Goal: Task Accomplishment & Management: Complete application form

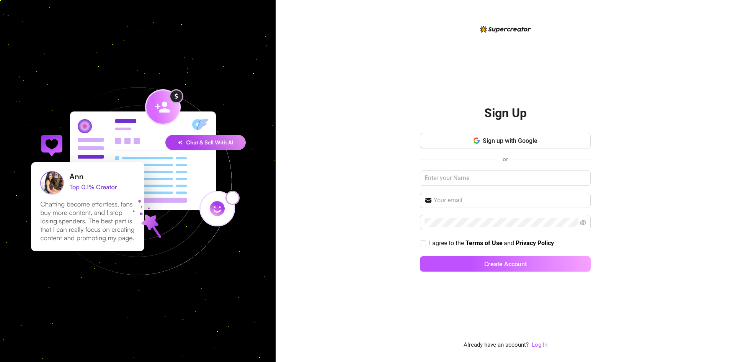
drag, startPoint x: 476, startPoint y: 26, endPoint x: 560, endPoint y: 34, distance: 83.8
click at [560, 34] on div "Sign Up Sign up with Google or I agree to the Terms of Use and Privacy Policy C…" at bounding box center [505, 187] width 171 height 325
drag, startPoint x: 479, startPoint y: 29, endPoint x: 556, endPoint y: 30, distance: 77.0
click at [556, 30] on div "Sign Up Sign up with Google or I agree to the Terms of Use and Privacy Policy C…" at bounding box center [505, 187] width 171 height 325
click at [556, 50] on div "Sign Up Sign up with Google or I agree to the Terms of Use and Privacy Policy C…" at bounding box center [505, 187] width 171 height 325
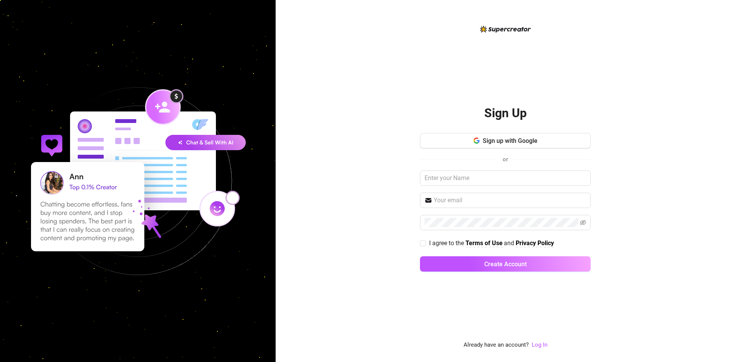
drag, startPoint x: 472, startPoint y: 30, endPoint x: 585, endPoint y: 57, distance: 117.0
click at [582, 47] on div "Sign Up Sign up with Google or I agree to the Terms of Use and Privacy Policy C…" at bounding box center [505, 187] width 171 height 325
click at [644, 74] on div "Sign Up Sign up with Google or I agree to the Terms of Use and Privacy Policy C…" at bounding box center [505, 181] width 459 height 362
click at [716, 251] on div "Sign Up Sign up with Google or I agree to the Terms of Use and Privacy Policy C…" at bounding box center [505, 181] width 459 height 362
click at [501, 178] on input "text" at bounding box center [505, 177] width 171 height 15
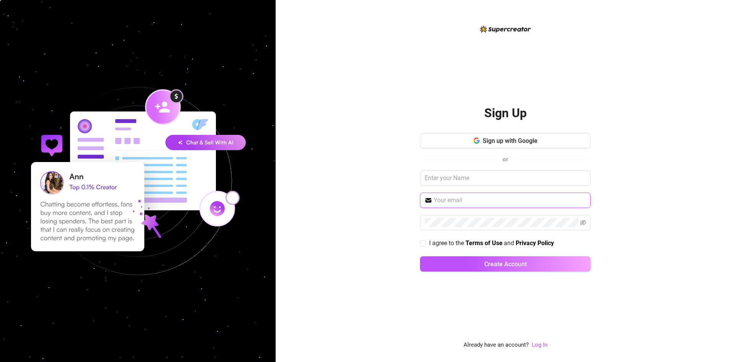
click at [560, 205] on input "text" at bounding box center [510, 200] width 152 height 9
click at [516, 178] on input "text" at bounding box center [505, 177] width 171 height 15
click at [489, 217] on span at bounding box center [505, 222] width 171 height 15
click at [501, 173] on input "text" at bounding box center [505, 177] width 171 height 15
type input "t"
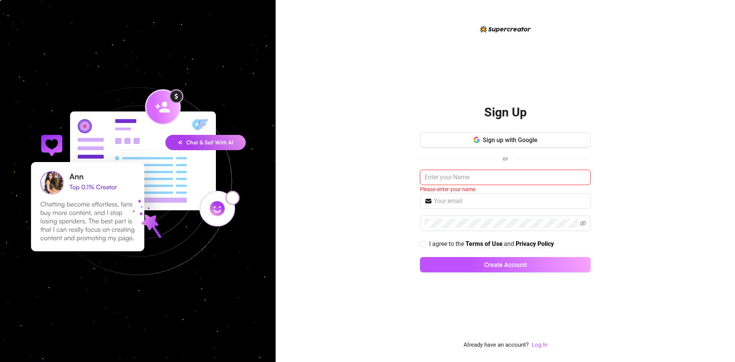
type input "t"
type input "T1ER AGENCY"
click at [497, 198] on input "text" at bounding box center [510, 200] width 152 height 9
click at [472, 198] on input "text" at bounding box center [510, 200] width 152 height 9
click at [553, 199] on input "text" at bounding box center [510, 200] width 152 height 9
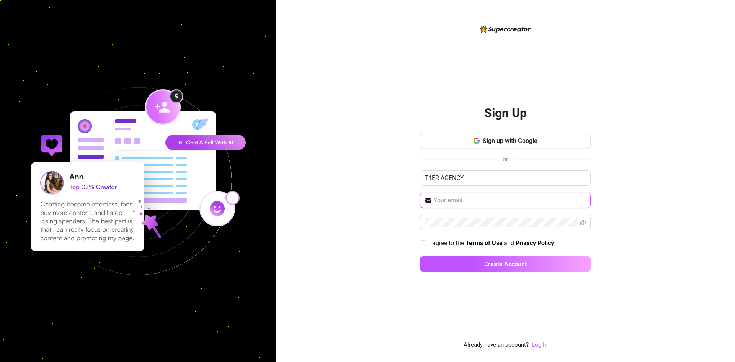
paste input ": t1eragency@gmail.com"
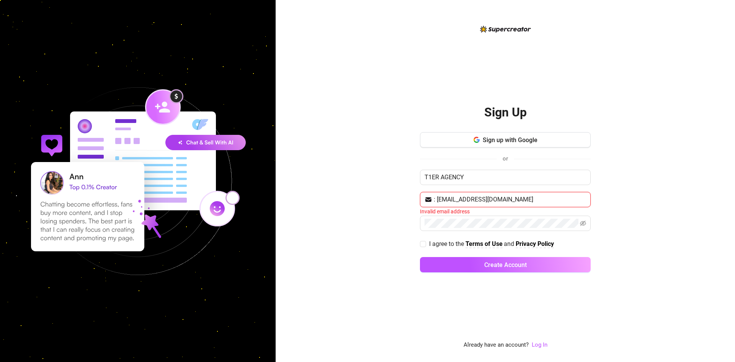
click at [464, 200] on input ": t1eragency@gmail.com" at bounding box center [510, 199] width 152 height 9
click at [438, 200] on input ": t1eragency@gmail.com" at bounding box center [510, 199] width 152 height 9
type input "t1eragency@gmail.com"
click at [505, 217] on span at bounding box center [505, 222] width 171 height 15
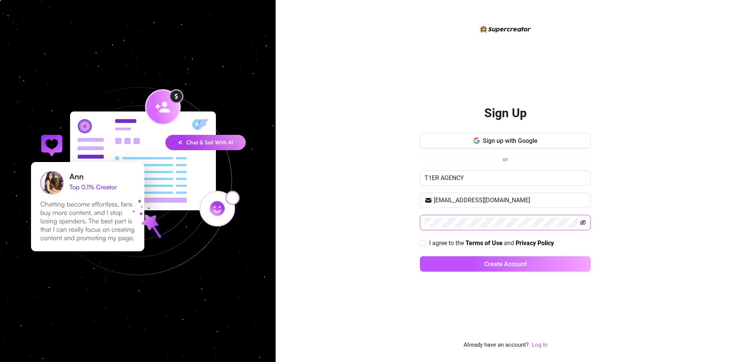
click at [585, 224] on icon "eye-invisible" at bounding box center [583, 222] width 6 height 6
click at [424, 242] on input "I agree to the Terms of Use and Privacy Policy" at bounding box center [422, 242] width 5 height 5
checkbox input "true"
click at [492, 261] on span "Create Account" at bounding box center [505, 263] width 42 height 7
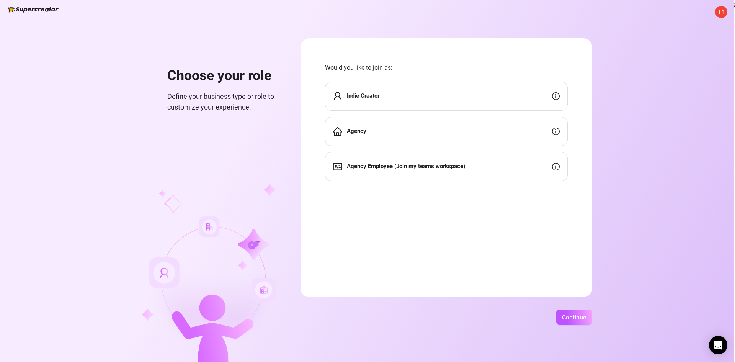
click at [441, 133] on div "Agency" at bounding box center [446, 131] width 243 height 29
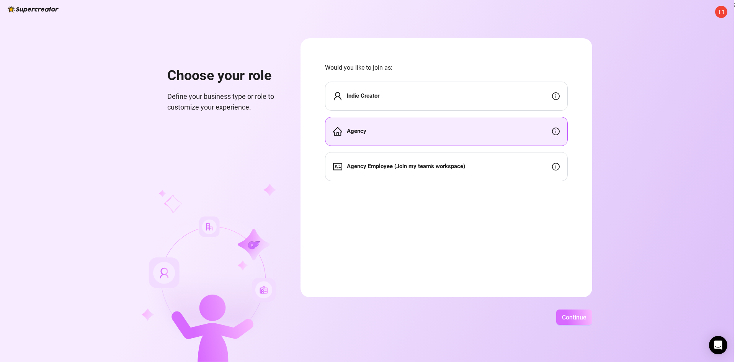
click at [576, 320] on span "Continue" at bounding box center [574, 317] width 25 height 7
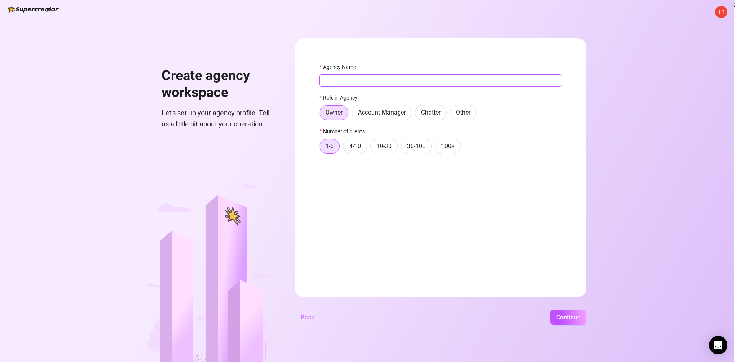
click at [416, 83] on input "Agency Name" at bounding box center [440, 80] width 243 height 12
type input "t"
type input "T1ER AGENCY"
click at [356, 150] on span "4-10" at bounding box center [355, 145] width 12 height 7
click at [345, 148] on input "4-10" at bounding box center [345, 148] width 0 height 0
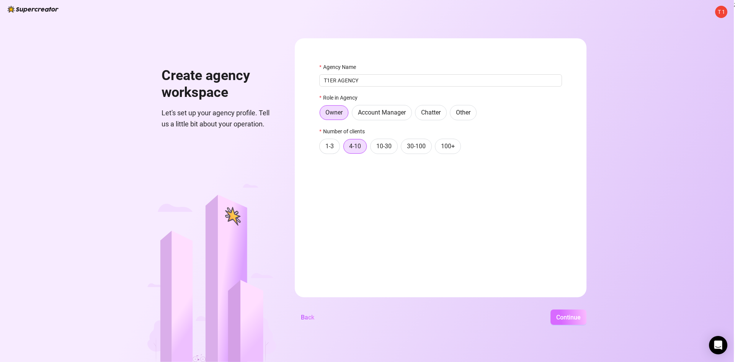
click at [572, 319] on span "Continue" at bounding box center [568, 317] width 25 height 7
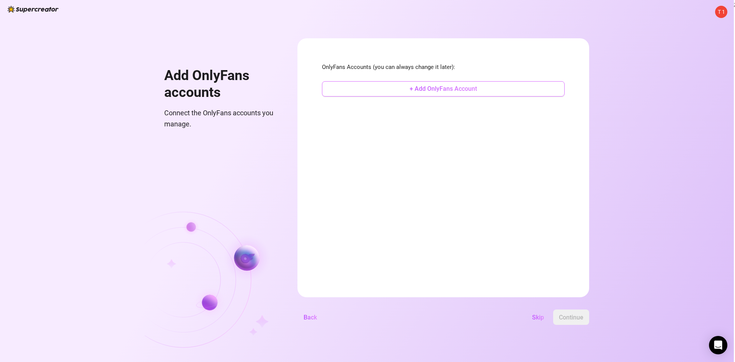
click at [434, 87] on span "+ Add OnlyFans Account" at bounding box center [443, 88] width 67 height 7
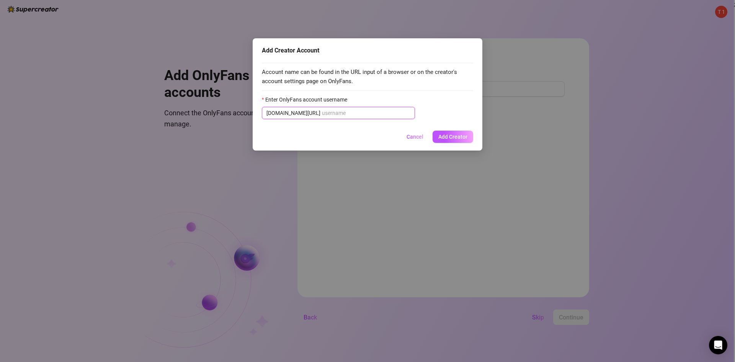
click at [322, 116] on input "Enter OnlyFans account username" at bounding box center [366, 113] width 88 height 8
click at [325, 114] on input "Enter OnlyFans account username" at bounding box center [366, 113] width 88 height 8
paste input "the_loserluna"
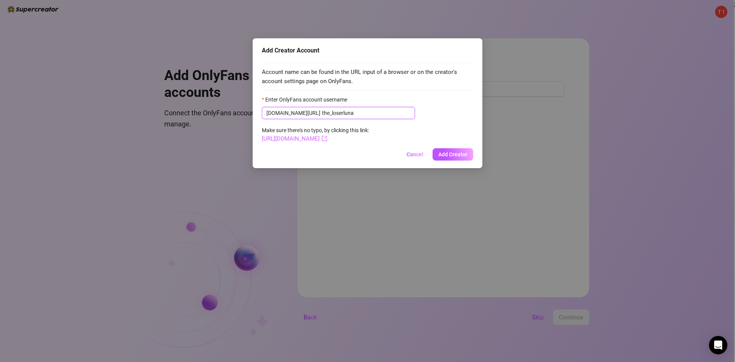
type input "the_loserluna"
click at [327, 140] on link "https://onlyfans.com/the_loserluna" at bounding box center [294, 138] width 65 height 7
click at [453, 159] on button "Add Creator" at bounding box center [453, 154] width 41 height 12
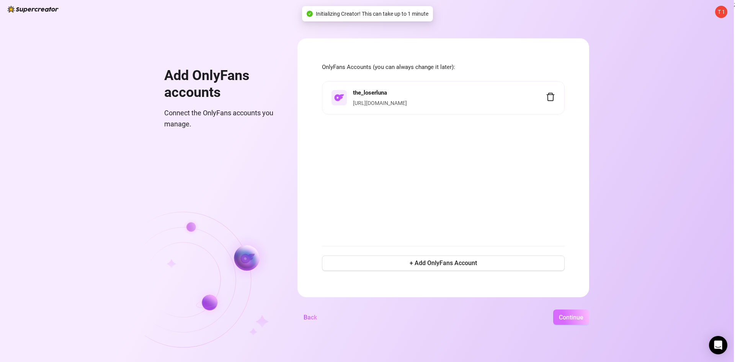
click at [570, 321] on button "Continue" at bounding box center [571, 316] width 36 height 15
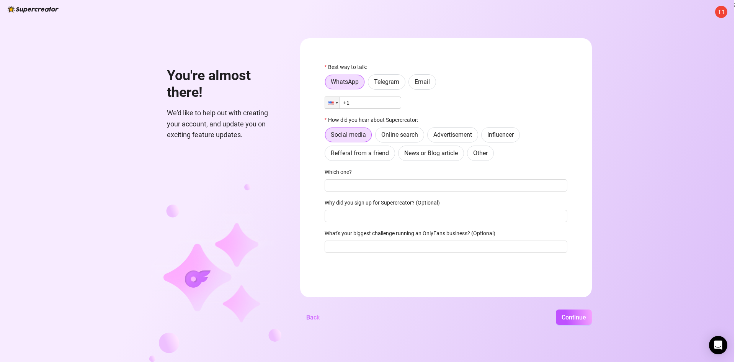
click at [383, 104] on input "+1" at bounding box center [363, 102] width 77 height 12
click at [335, 105] on div at bounding box center [332, 102] width 15 height 11
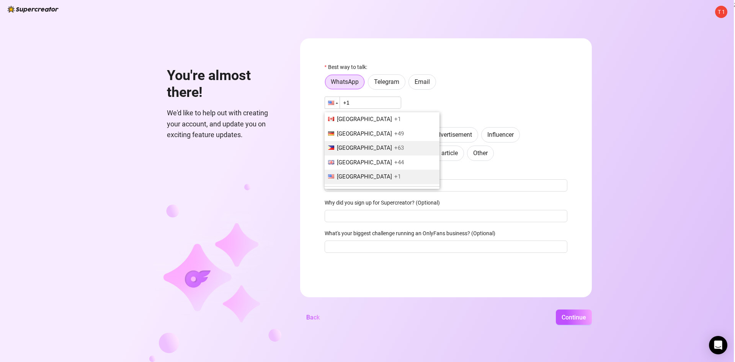
click at [377, 147] on li "Philippines +63" at bounding box center [382, 148] width 115 height 15
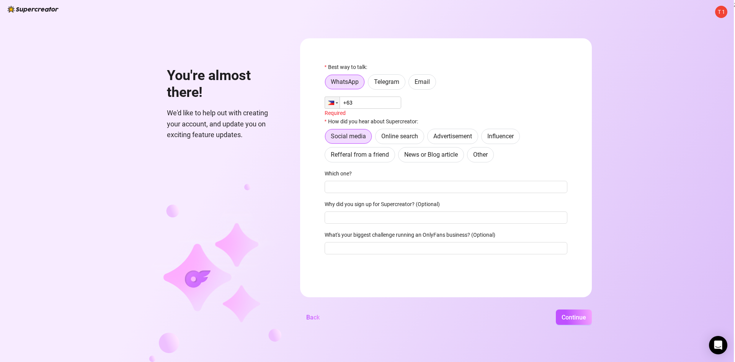
click at [368, 102] on input "+63" at bounding box center [363, 102] width 77 height 12
click at [412, 134] on span "Online search" at bounding box center [399, 135] width 37 height 7
click at [377, 138] on input "Online search" at bounding box center [377, 138] width 0 height 0
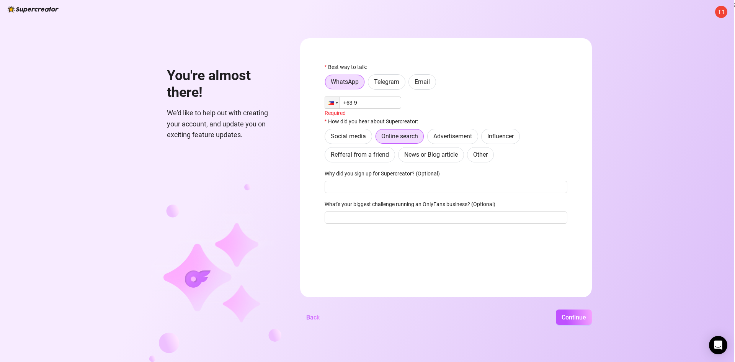
click at [379, 107] on input "+63 9" at bounding box center [363, 102] width 77 height 12
click at [369, 190] on input "Why did you sign up for Supercreator? (Optional)" at bounding box center [446, 187] width 243 height 12
click at [387, 216] on input "What's your biggest challenge running an OnlyFans business? (Optional)" at bounding box center [446, 217] width 243 height 12
click at [351, 98] on input "+63 9" at bounding box center [363, 102] width 77 height 12
click at [352, 98] on input "+63 9" at bounding box center [363, 102] width 77 height 12
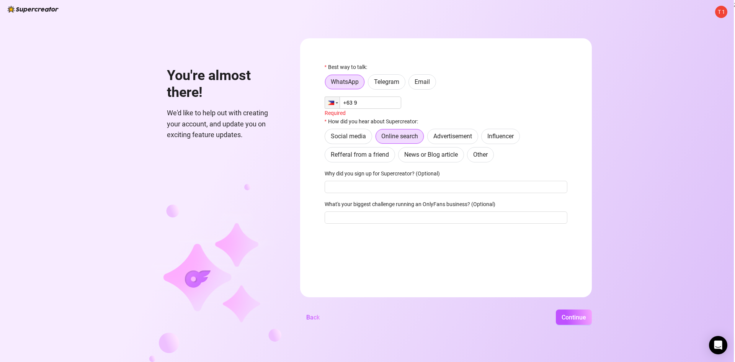
click at [364, 104] on input "+63 9" at bounding box center [363, 102] width 77 height 12
type input "+63 9692 157287"
click at [575, 317] on span "Continue" at bounding box center [574, 317] width 25 height 7
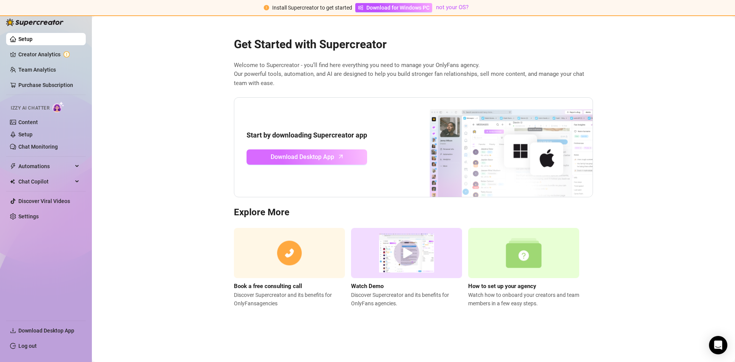
click at [348, 159] on link "Download Desktop App" at bounding box center [307, 156] width 121 height 15
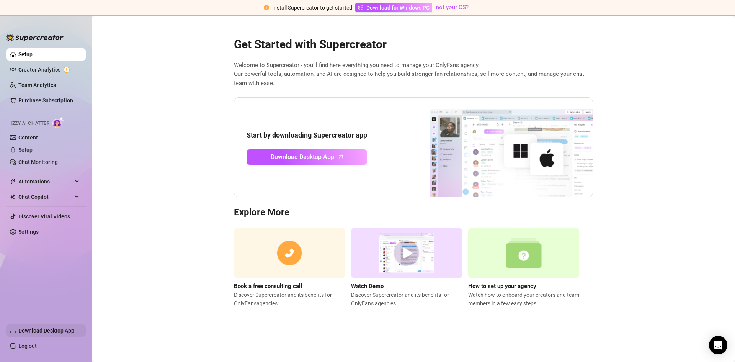
click at [71, 327] on span "Download Desktop App" at bounding box center [46, 330] width 56 height 6
